Goal: Information Seeking & Learning: Learn about a topic

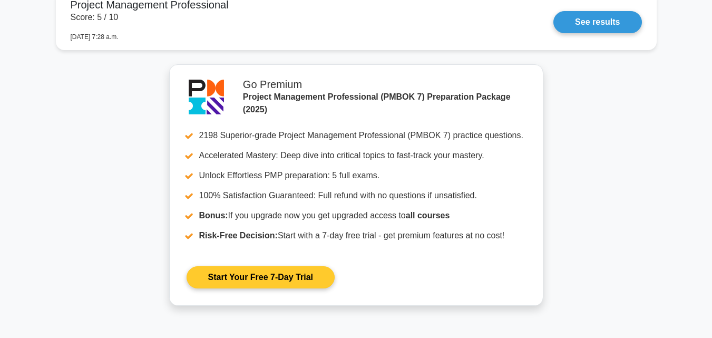
scroll to position [4923, 0]
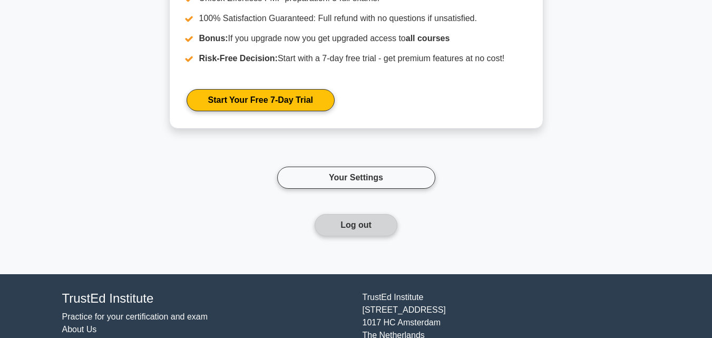
click at [352, 221] on button "Log out" at bounding box center [355, 225] width 83 height 22
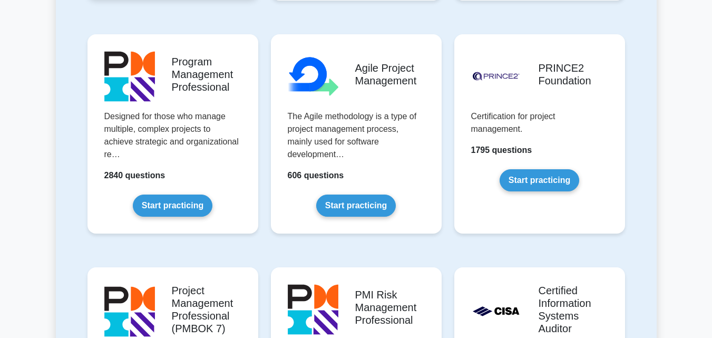
scroll to position [737, 0]
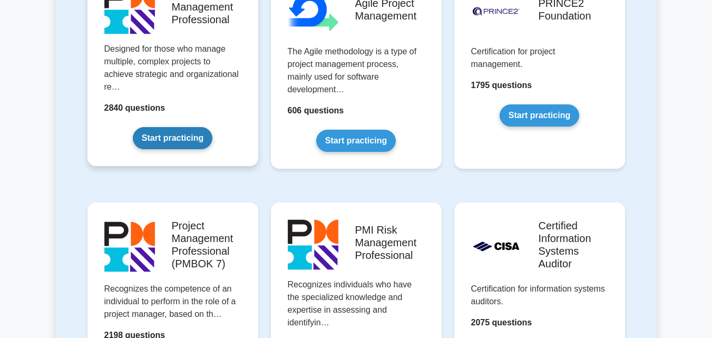
click at [181, 127] on link "Start practicing" at bounding box center [173, 138] width 80 height 22
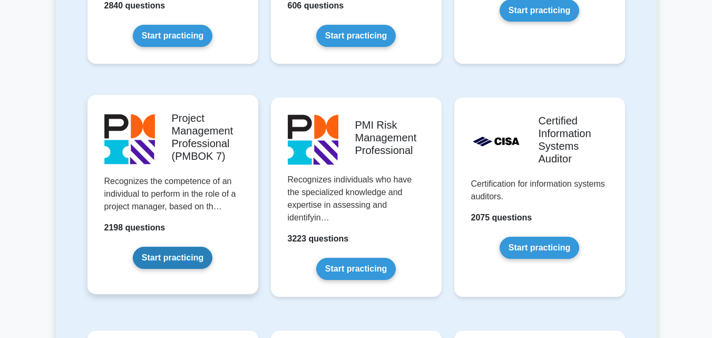
scroll to position [843, 0]
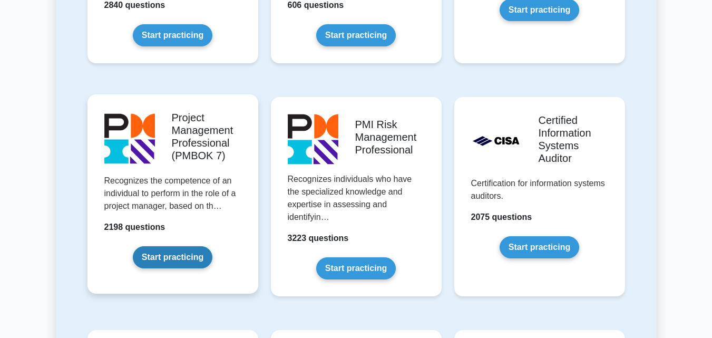
click at [153, 246] on link "Start practicing" at bounding box center [173, 257] width 80 height 22
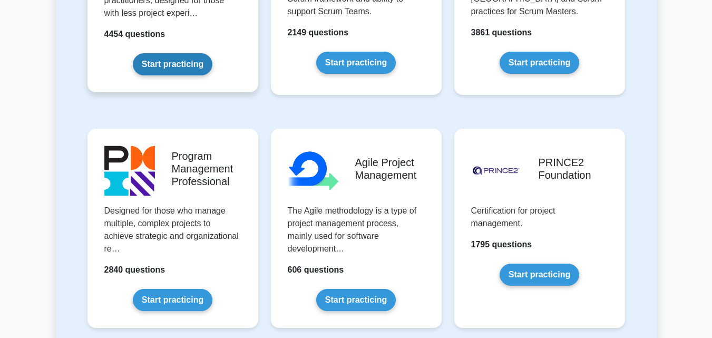
scroll to position [579, 0]
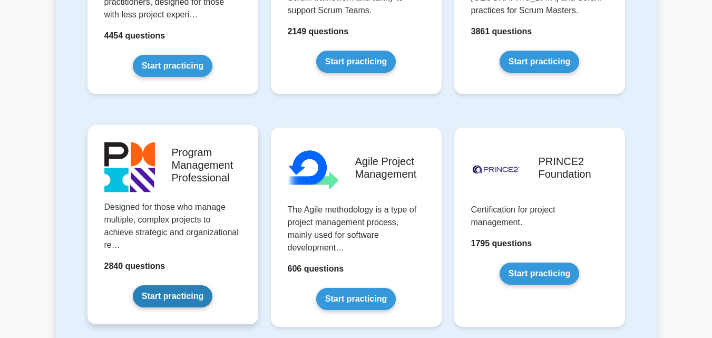
click at [190, 285] on link "Start practicing" at bounding box center [173, 296] width 80 height 22
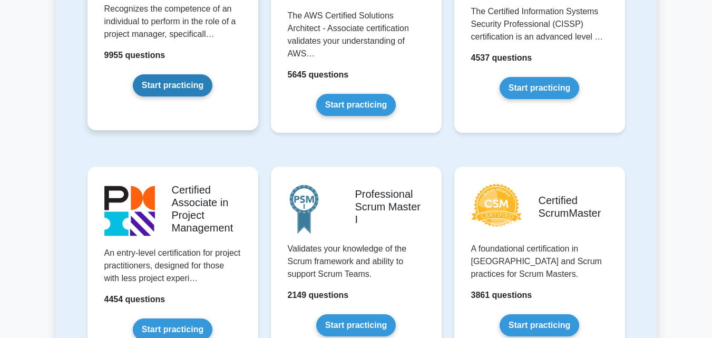
scroll to position [53, 0]
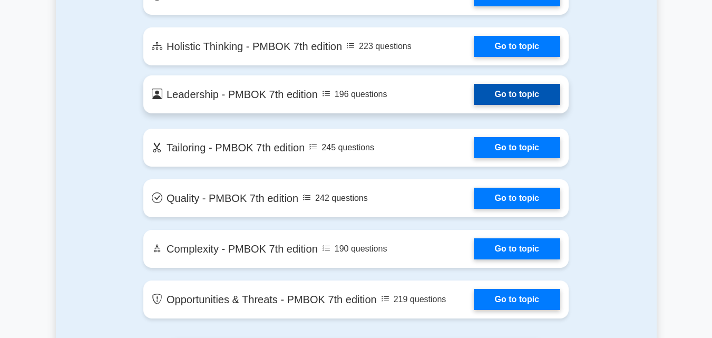
scroll to position [2370, 0]
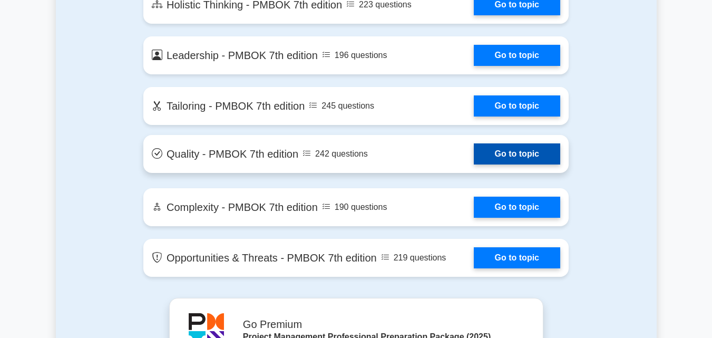
click at [488, 155] on link "Go to topic" at bounding box center [516, 153] width 86 height 21
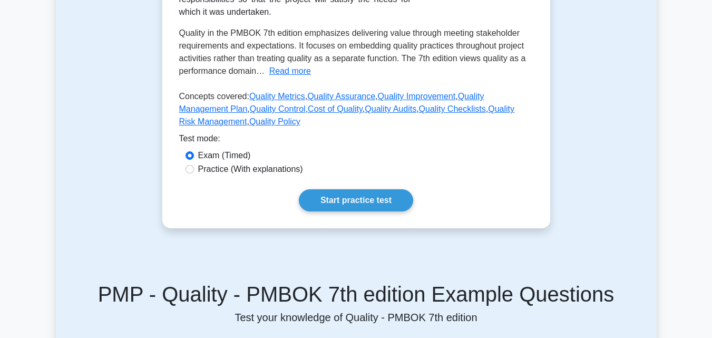
scroll to position [263, 0]
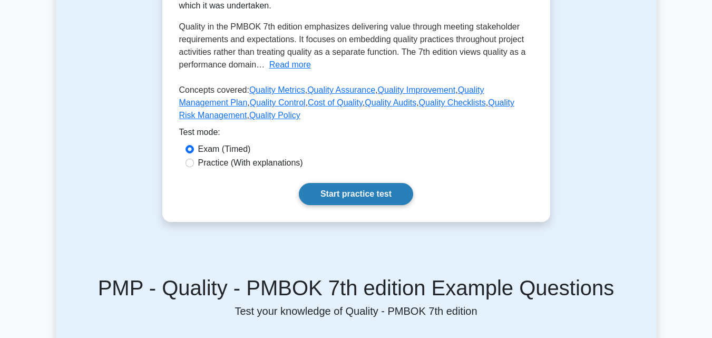
click at [357, 194] on link "Start practice test" at bounding box center [356, 194] width 114 height 22
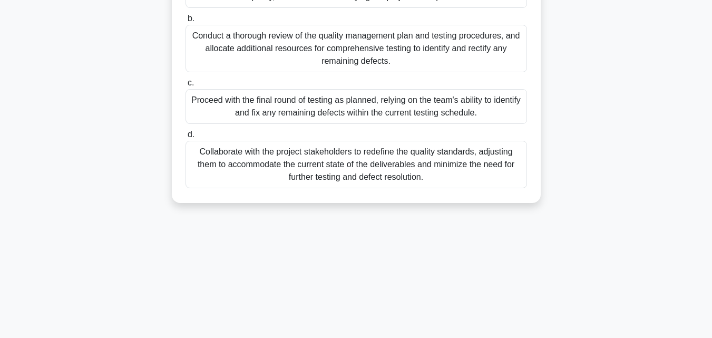
scroll to position [231, 0]
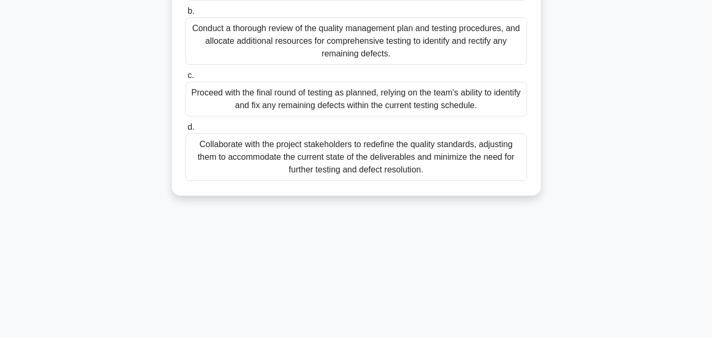
click at [322, 116] on div "Proceed with the final round of testing as planned, relying on the team's abili…" at bounding box center [355, 99] width 341 height 35
click at [185, 79] on input "c. Proceed with the final round of testing as planned, relying on the team's ab…" at bounding box center [185, 75] width 0 height 7
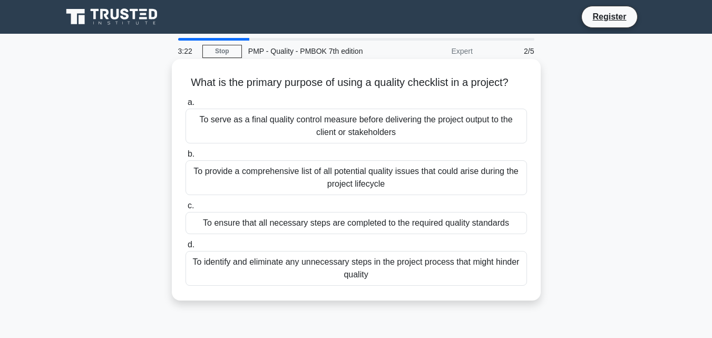
scroll to position [53, 0]
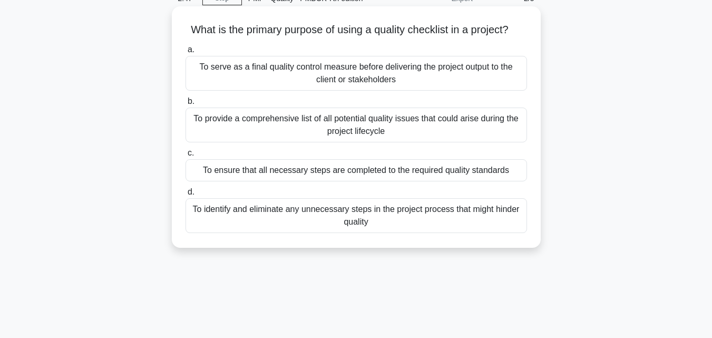
click at [339, 172] on div "To ensure that all necessary steps are completed to the required quality standa…" at bounding box center [355, 170] width 341 height 22
click at [185, 156] on input "c. To ensure that all necessary steps are completed to the required quality sta…" at bounding box center [185, 153] width 0 height 7
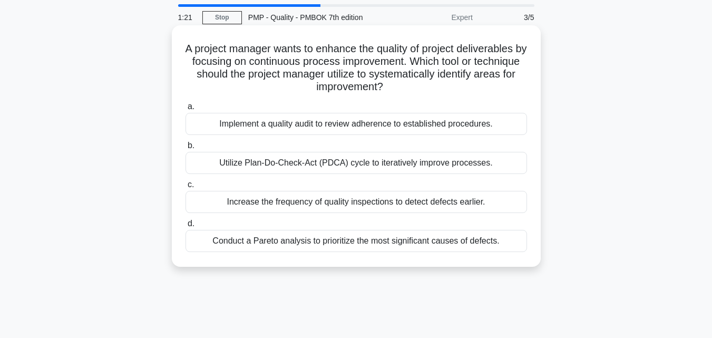
scroll to position [0, 0]
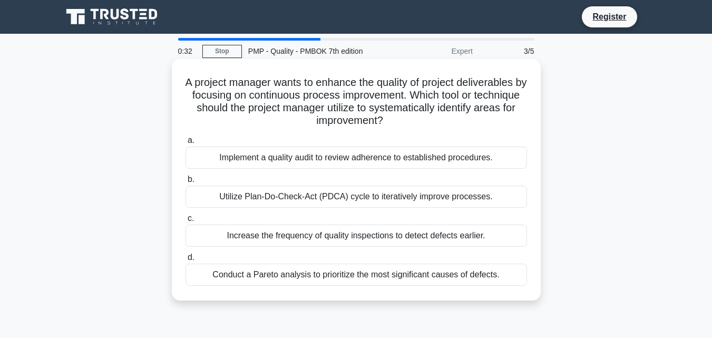
click at [443, 160] on div "Implement a quality audit to review adherence to established procedures." at bounding box center [355, 157] width 341 height 22
click at [364, 159] on div "Implement a quality audit to review adherence to established procedures." at bounding box center [355, 157] width 341 height 22
click at [185, 144] on input "a. Implement a quality audit to review adherence to established procedures." at bounding box center [185, 140] width 0 height 7
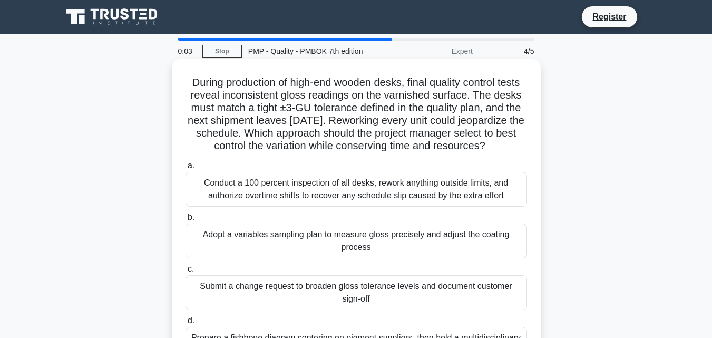
scroll to position [105, 0]
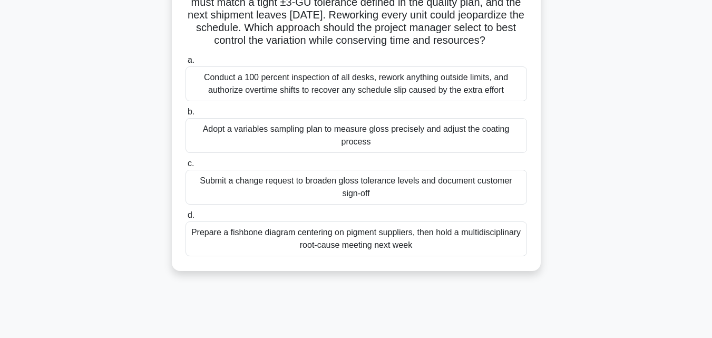
click at [257, 204] on div "Submit a change request to broaden gloss tolerance levels and document customer…" at bounding box center [355, 187] width 341 height 35
click at [185, 167] on input "c. Submit a change request to broaden gloss tolerance levels and document custo…" at bounding box center [185, 163] width 0 height 7
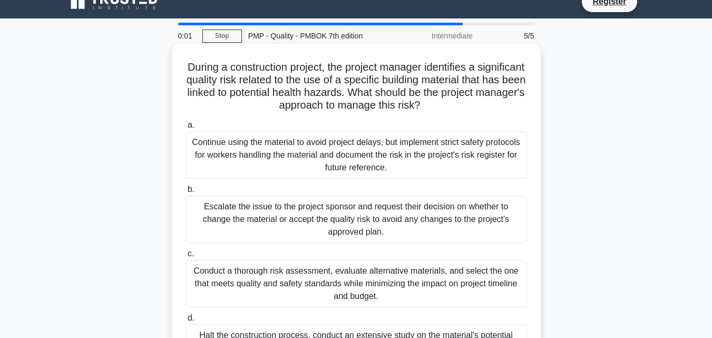
scroll to position [0, 0]
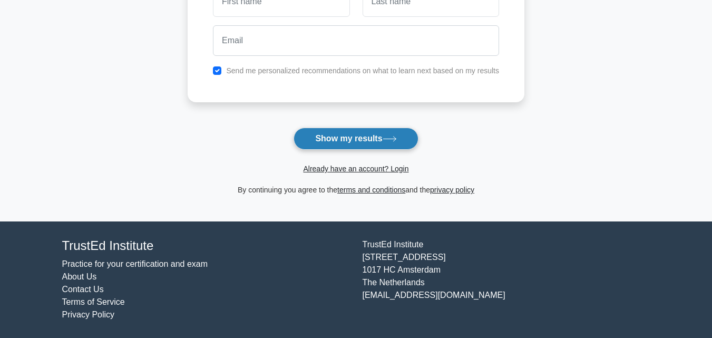
click at [363, 141] on button "Show my results" at bounding box center [355, 138] width 124 height 22
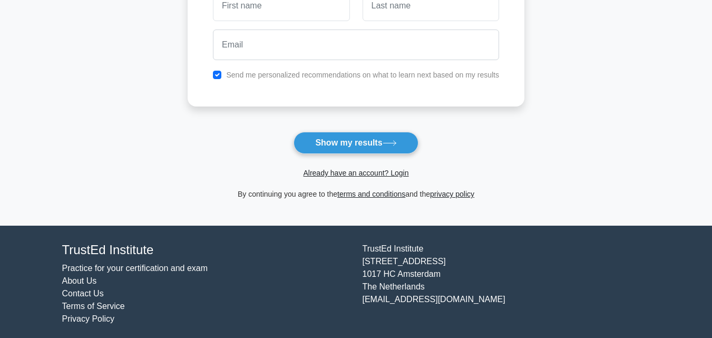
click at [347, 155] on div "Already have an account? Login" at bounding box center [355, 166] width 337 height 25
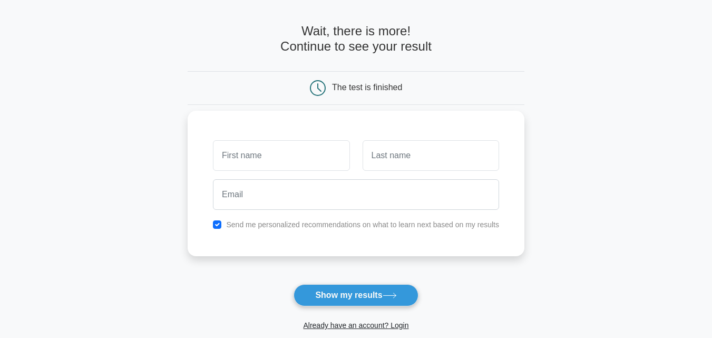
scroll to position [29, 0]
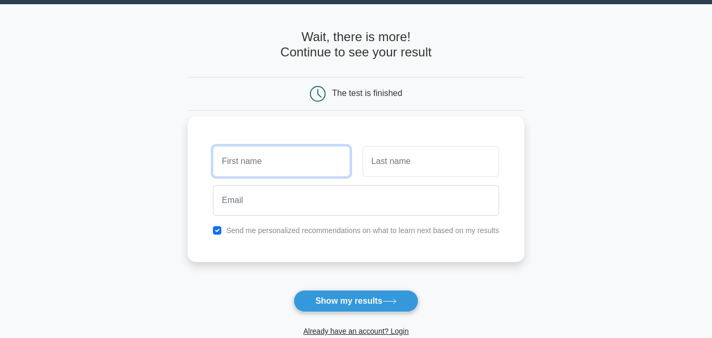
click at [275, 159] on input "text" at bounding box center [281, 161] width 136 height 31
type input "reguieg"
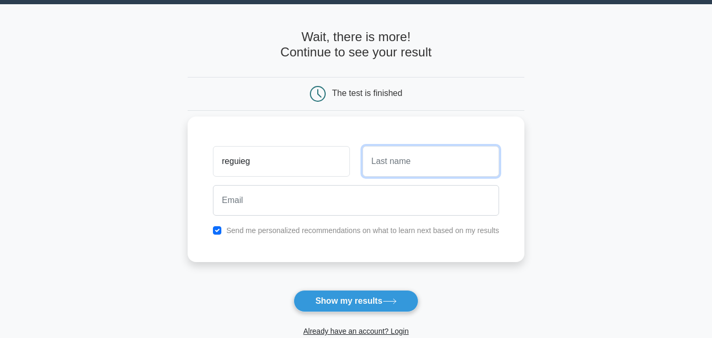
click at [392, 163] on input "text" at bounding box center [430, 161] width 136 height 31
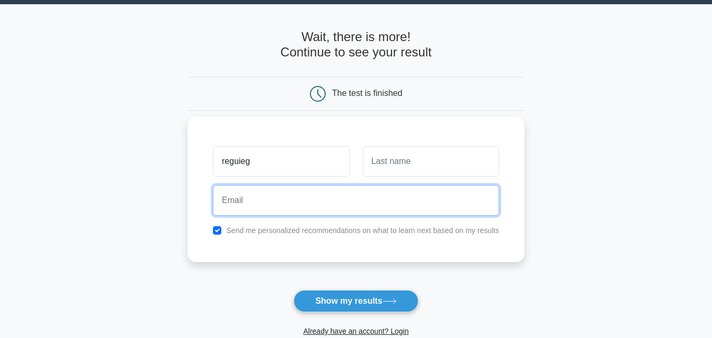
click at [313, 200] on input "email" at bounding box center [356, 200] width 286 height 31
type input "reguieg.boubakeur@gmail.com"
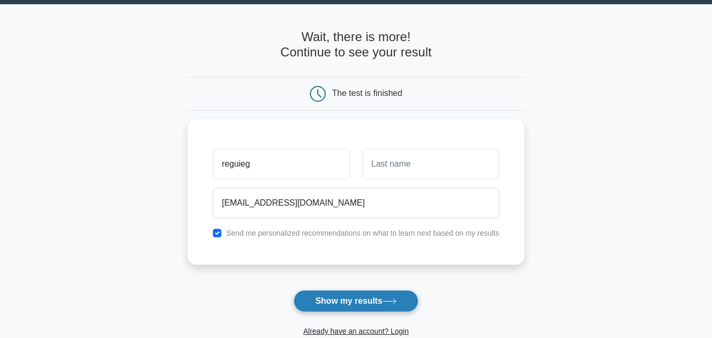
click at [322, 298] on button "Show my results" at bounding box center [355, 301] width 124 height 22
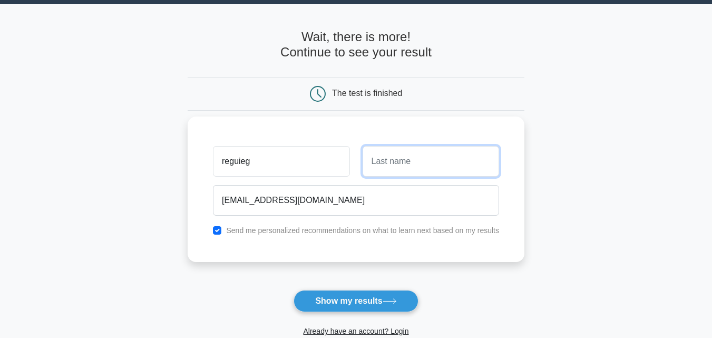
click at [375, 163] on input "text" at bounding box center [430, 161] width 136 height 31
type input "boubakeuur"
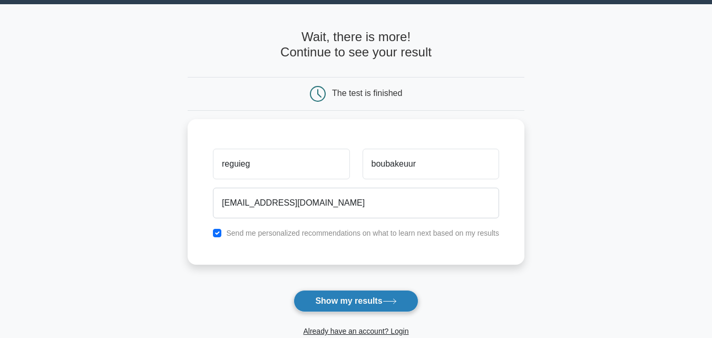
click at [357, 304] on button "Show my results" at bounding box center [355, 301] width 124 height 22
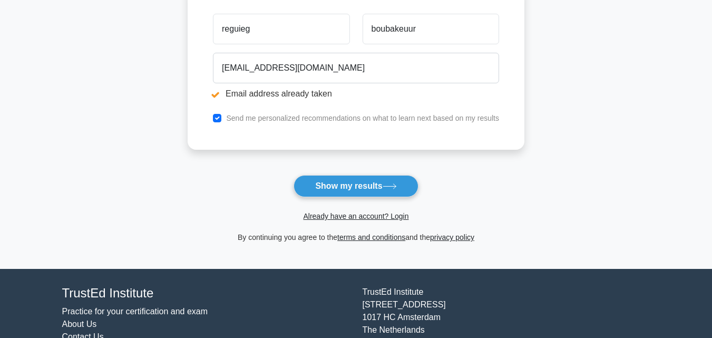
scroll to position [199, 0]
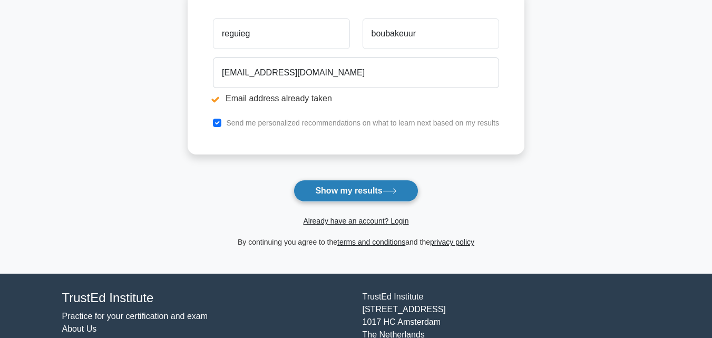
click at [347, 188] on button "Show my results" at bounding box center [355, 191] width 124 height 22
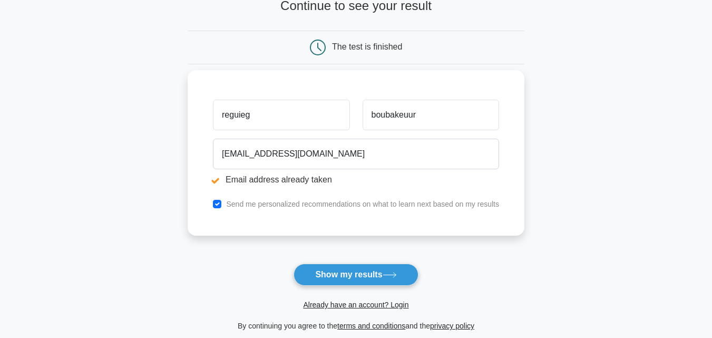
scroll to position [53, 0]
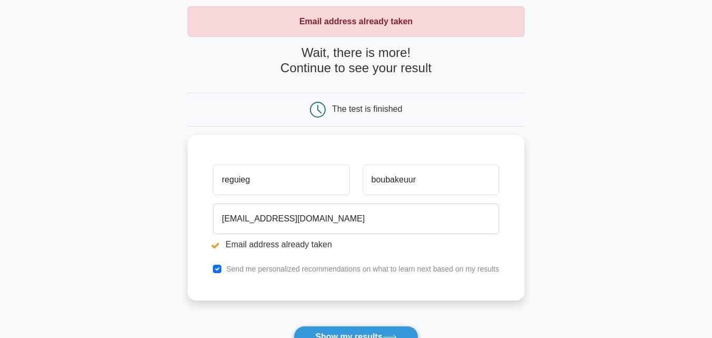
click at [342, 110] on div "The test is finished" at bounding box center [367, 108] width 70 height 9
click at [320, 110] on icon at bounding box center [318, 110] width 16 height 16
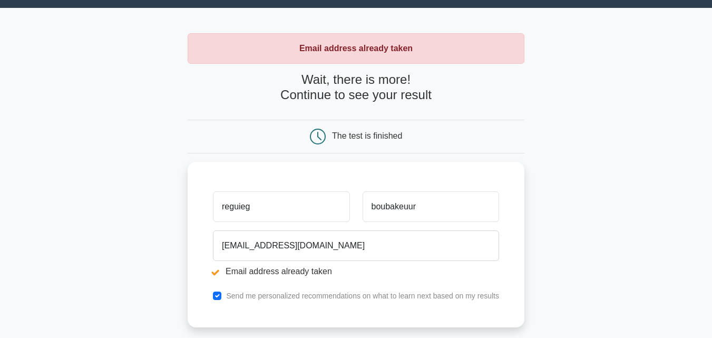
scroll to position [0, 0]
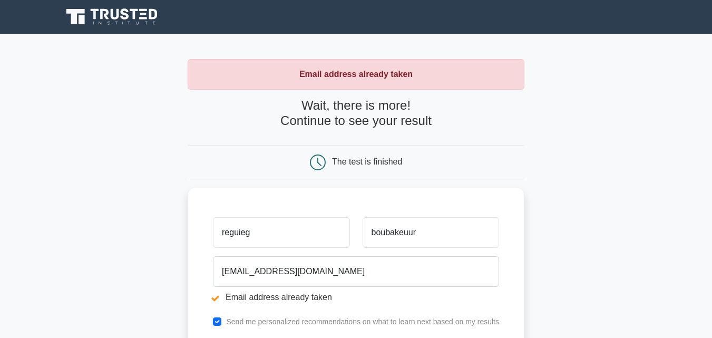
click at [329, 78] on strong "Email address already taken" at bounding box center [355, 74] width 113 height 9
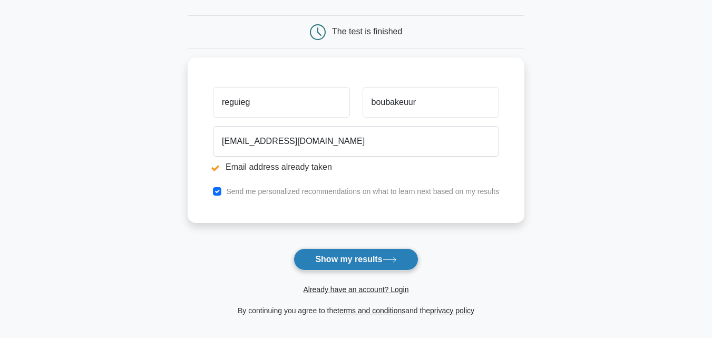
scroll to position [158, 0]
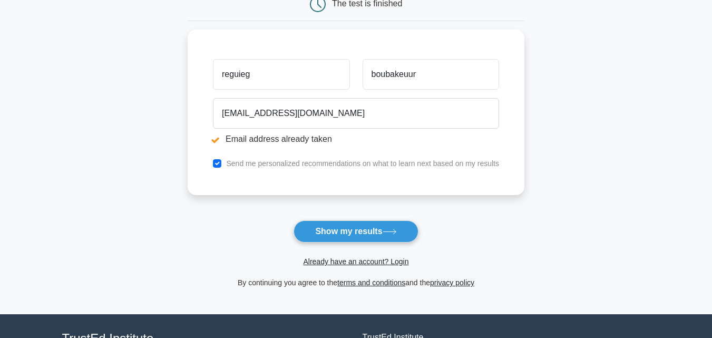
click at [335, 227] on button "Show my results" at bounding box center [355, 231] width 124 height 22
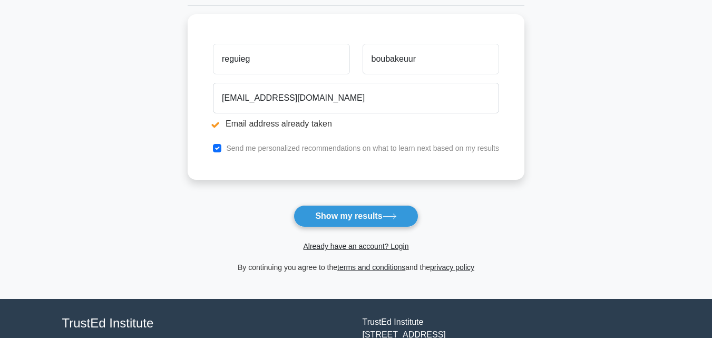
scroll to position [211, 0]
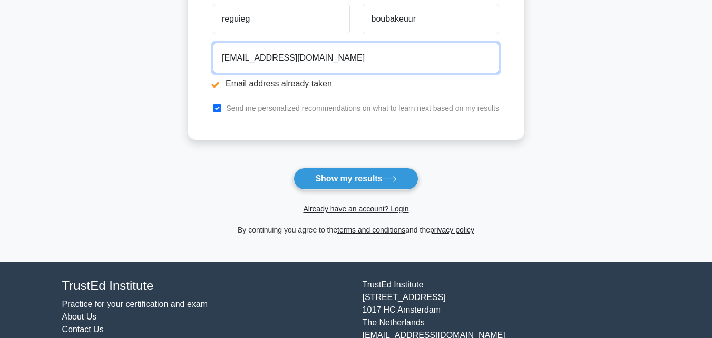
click at [367, 61] on input "[EMAIL_ADDRESS][DOMAIN_NAME]" at bounding box center [356, 58] width 286 height 31
drag, startPoint x: 367, startPoint y: 61, endPoint x: 219, endPoint y: 69, distance: 148.2
click at [219, 69] on input "[EMAIL_ADDRESS][DOMAIN_NAME]" at bounding box center [356, 58] width 286 height 31
click at [293, 61] on input "[EMAIL_ADDRESS][DOMAIN_NAME]" at bounding box center [356, 58] width 286 height 31
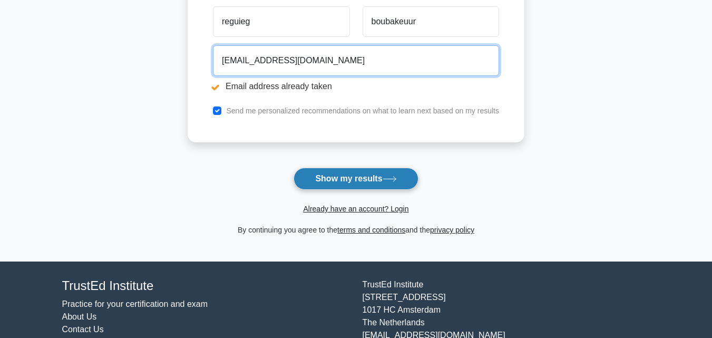
type input "[EMAIL_ADDRESS][DOMAIN_NAME]"
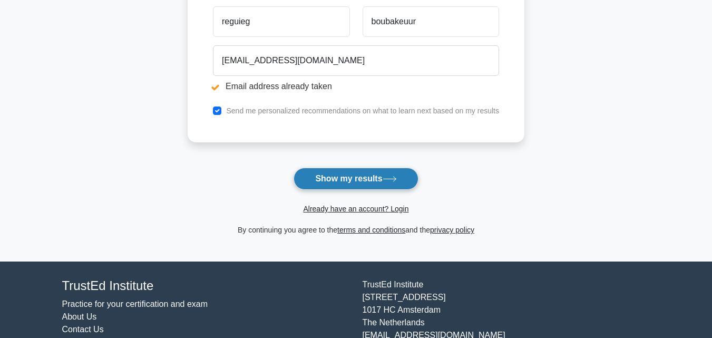
click at [333, 176] on button "Show my results" at bounding box center [355, 178] width 124 height 22
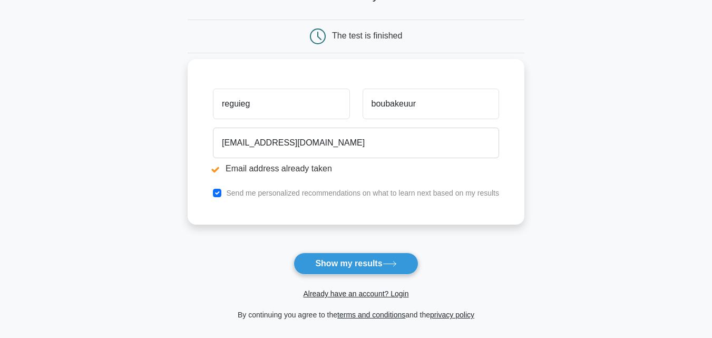
scroll to position [211, 0]
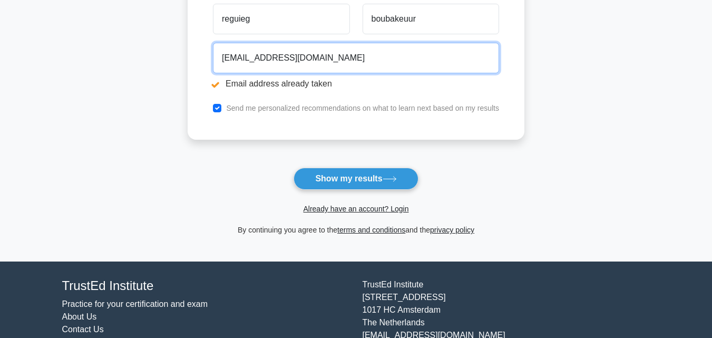
click at [277, 59] on input "reguieg.bouba@gmail.com" at bounding box center [356, 58] width 286 height 31
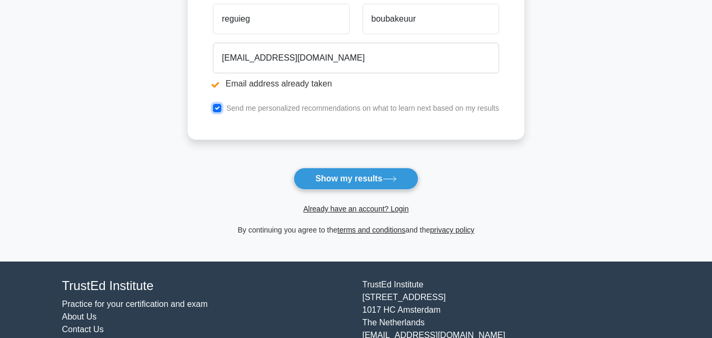
click at [216, 107] on input "checkbox" at bounding box center [217, 108] width 8 height 8
checkbox input "false"
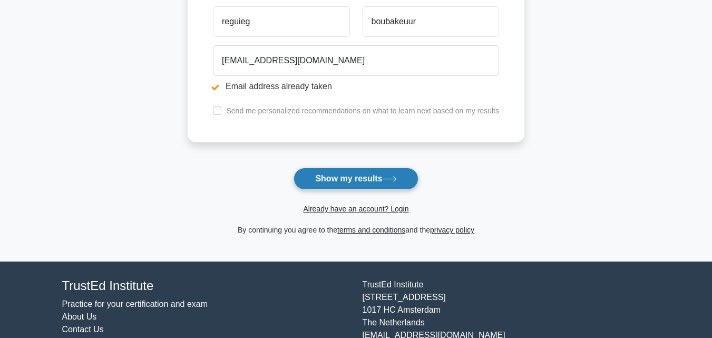
click at [325, 179] on button "Show my results" at bounding box center [355, 178] width 124 height 22
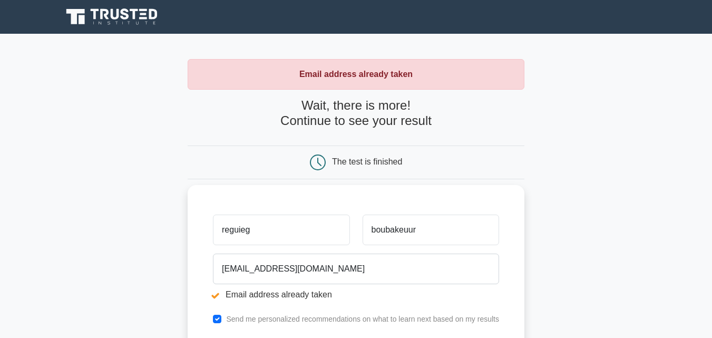
drag, startPoint x: 277, startPoint y: 223, endPoint x: 283, endPoint y: 225, distance: 6.2
click at [280, 225] on input "reguieg" at bounding box center [281, 229] width 136 height 31
click at [432, 220] on input "boubakeuur" at bounding box center [430, 229] width 136 height 31
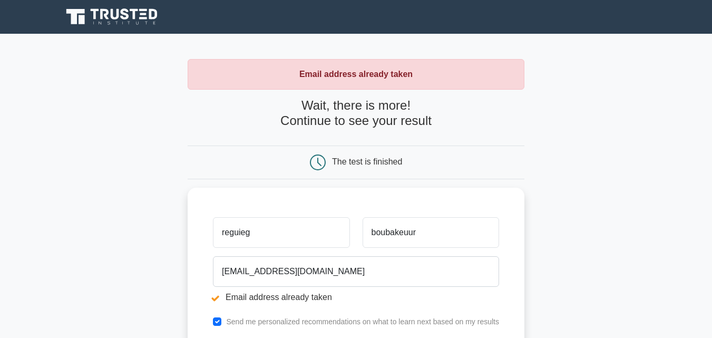
drag, startPoint x: 320, startPoint y: 160, endPoint x: 325, endPoint y: 175, distance: 16.7
click at [320, 165] on icon at bounding box center [318, 162] width 16 height 16
click at [119, 14] on icon at bounding box center [115, 14] width 8 height 11
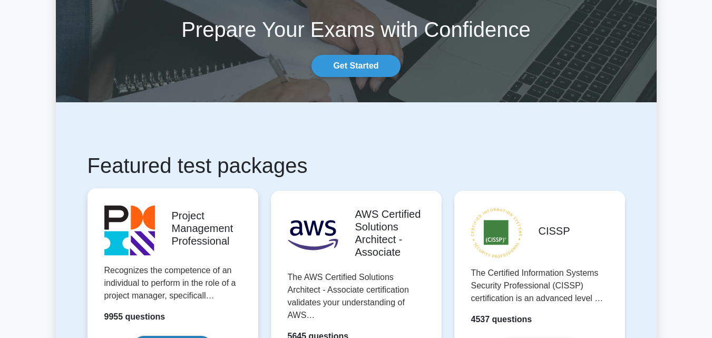
scroll to position [158, 0]
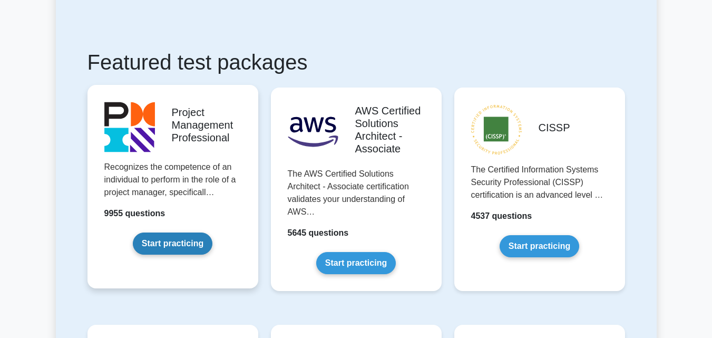
click at [182, 232] on link "Start practicing" at bounding box center [173, 243] width 80 height 22
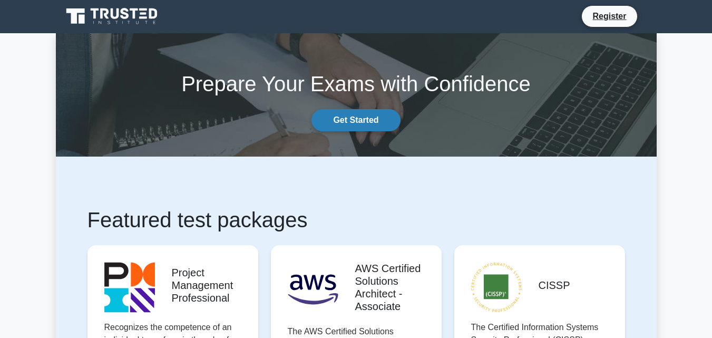
scroll to position [0, 0]
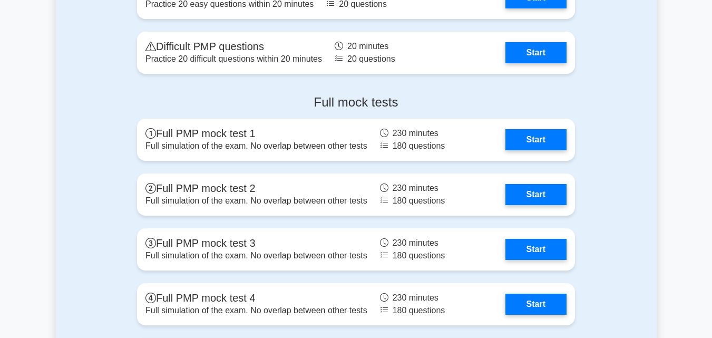
scroll to position [2680, 0]
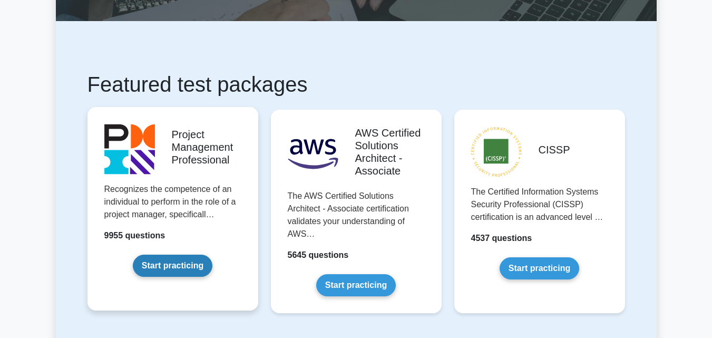
scroll to position [158, 0]
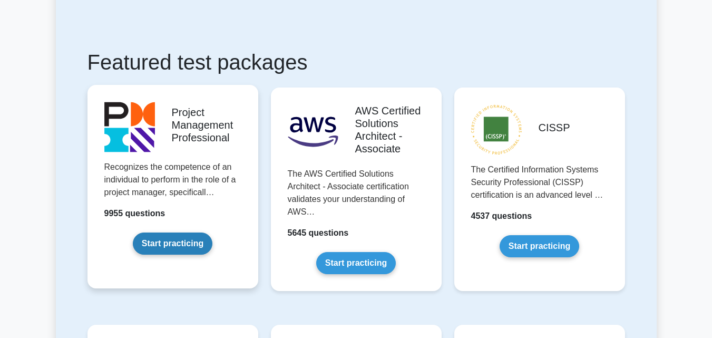
click at [179, 241] on link "Start practicing" at bounding box center [173, 243] width 80 height 22
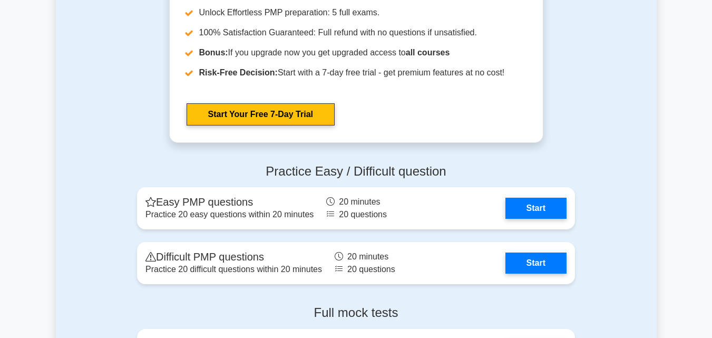
scroll to position [2786, 0]
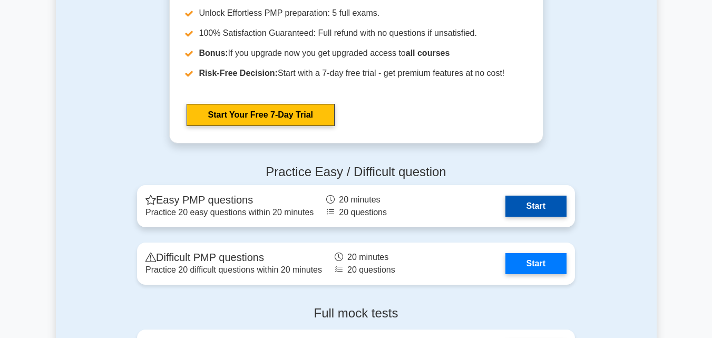
click at [526, 210] on link "Start" at bounding box center [535, 205] width 61 height 21
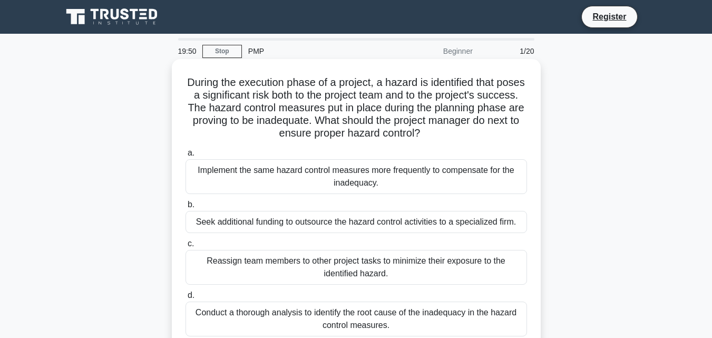
click at [241, 176] on div "Implement the same hazard control measures more frequently to compensate for th…" at bounding box center [355, 176] width 341 height 35
click at [185, 156] on input "a. Implement the same hazard control measures more frequently to compensate for…" at bounding box center [185, 153] width 0 height 7
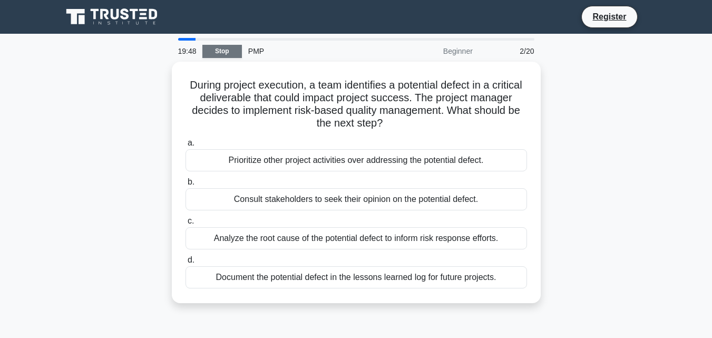
click at [224, 48] on link "Stop" at bounding box center [222, 51] width 40 height 13
